Goal: Information Seeking & Learning: Learn about a topic

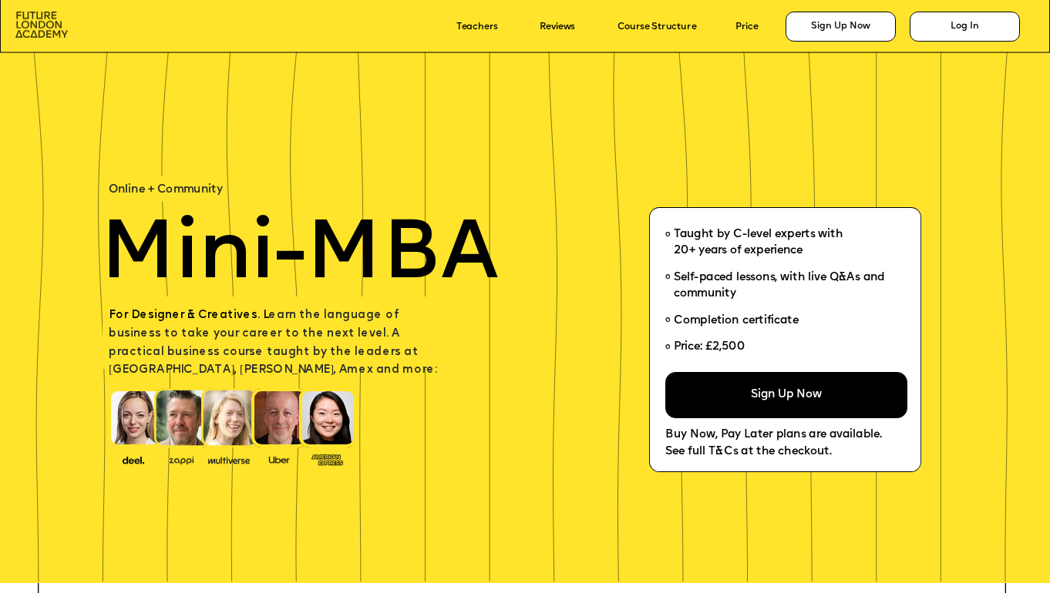
click at [37, 37] on img at bounding box center [41, 25] width 52 height 27
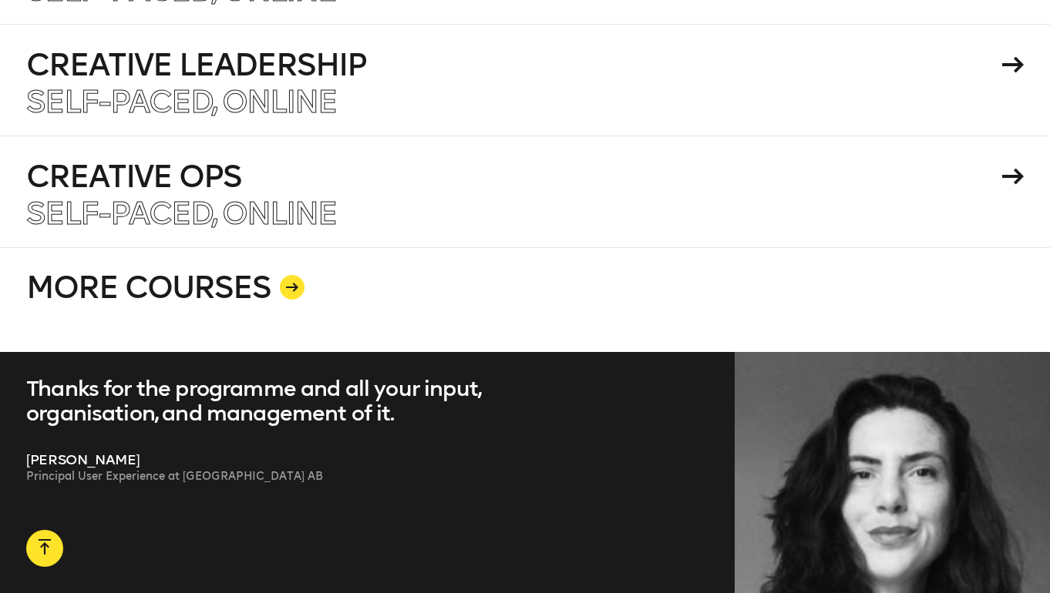
scroll to position [2797, 0]
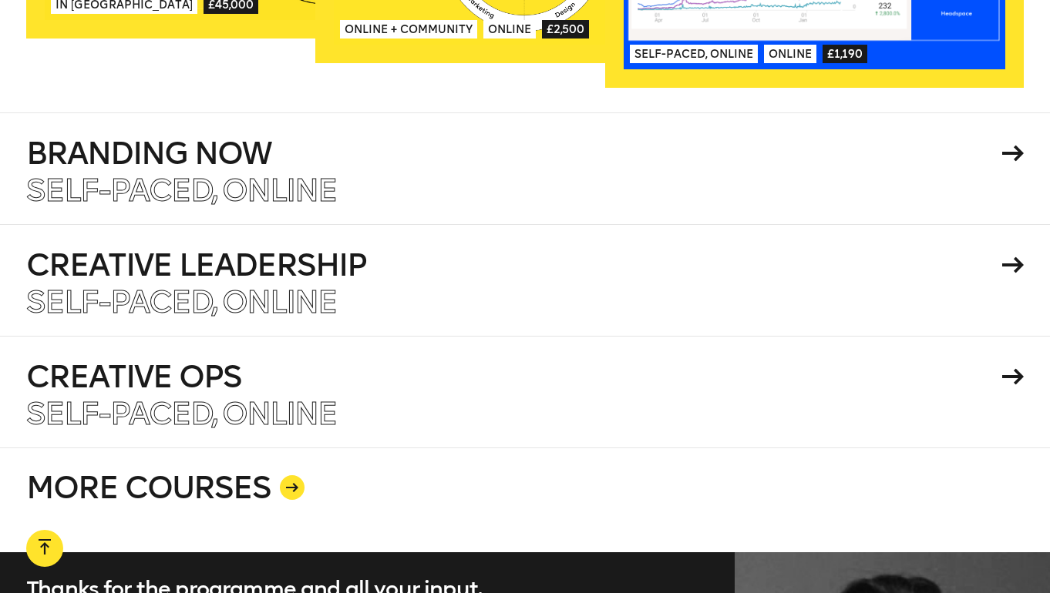
scroll to position [2575, 0]
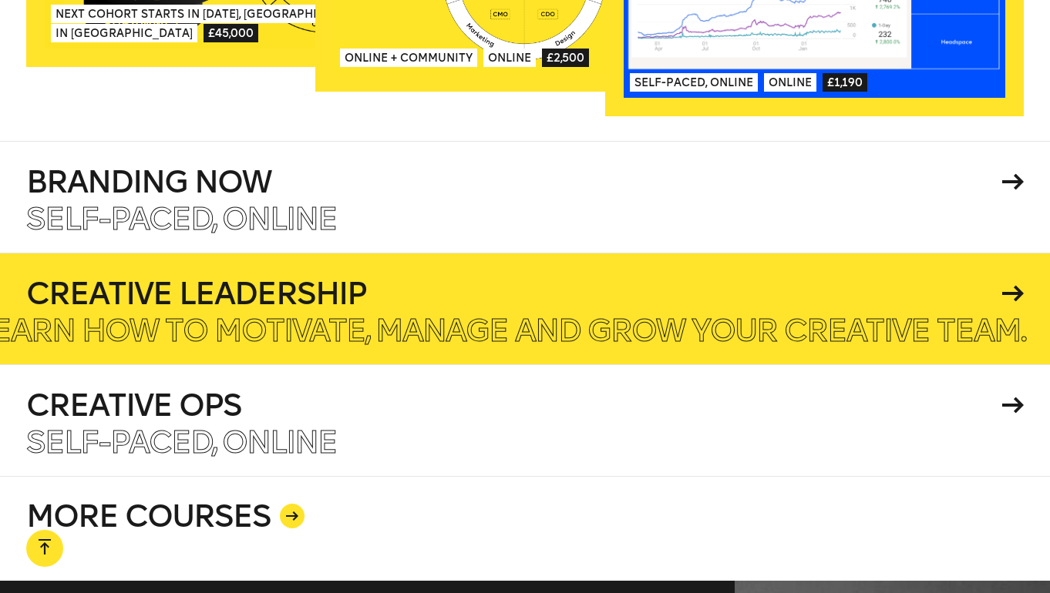
click at [131, 315] on p "Learn how to motivate, manage and grow your creative team." at bounding box center [500, 330] width 1050 height 31
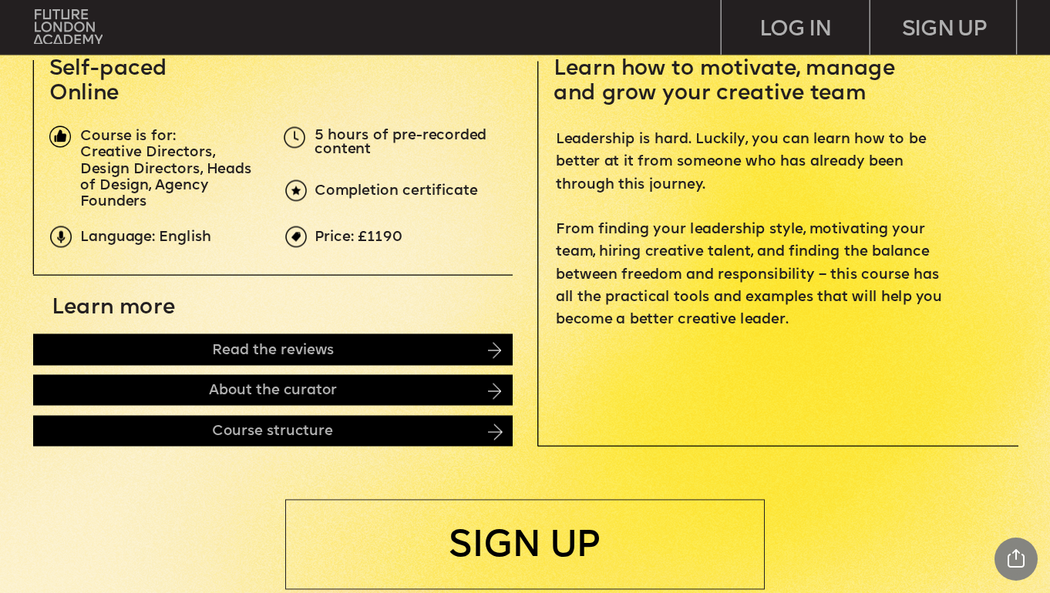
scroll to position [482, 0]
